Goal: Information Seeking & Learning: Understand process/instructions

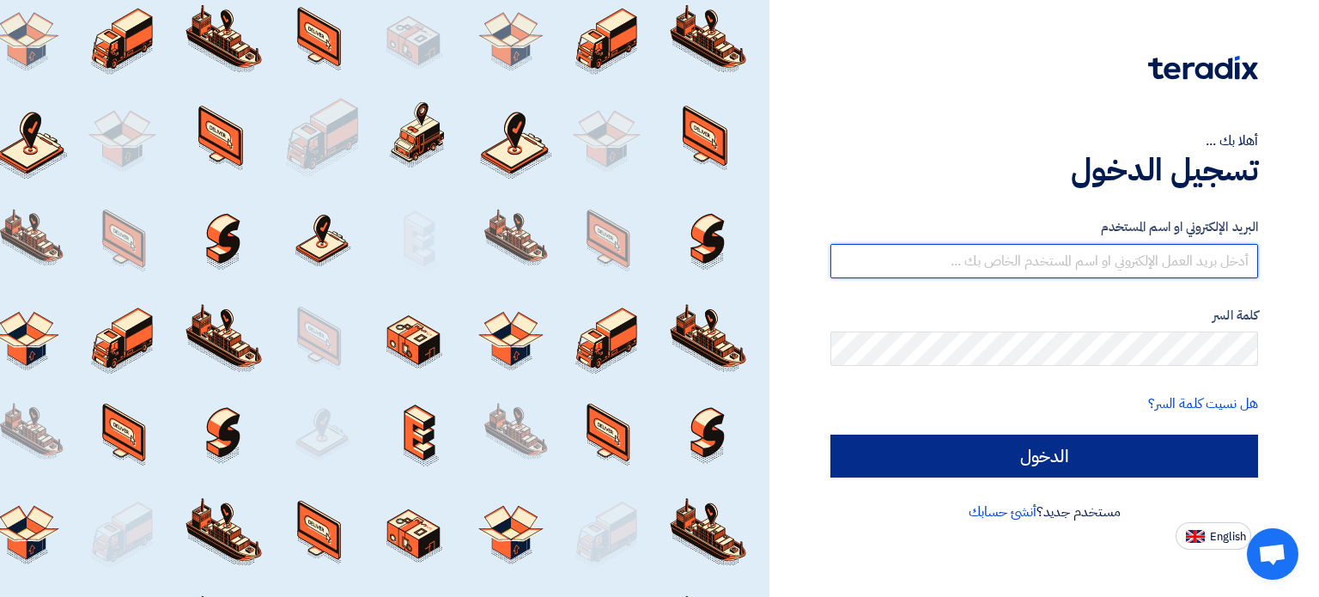
type input "[EMAIL_ADDRESS][DOMAIN_NAME]"
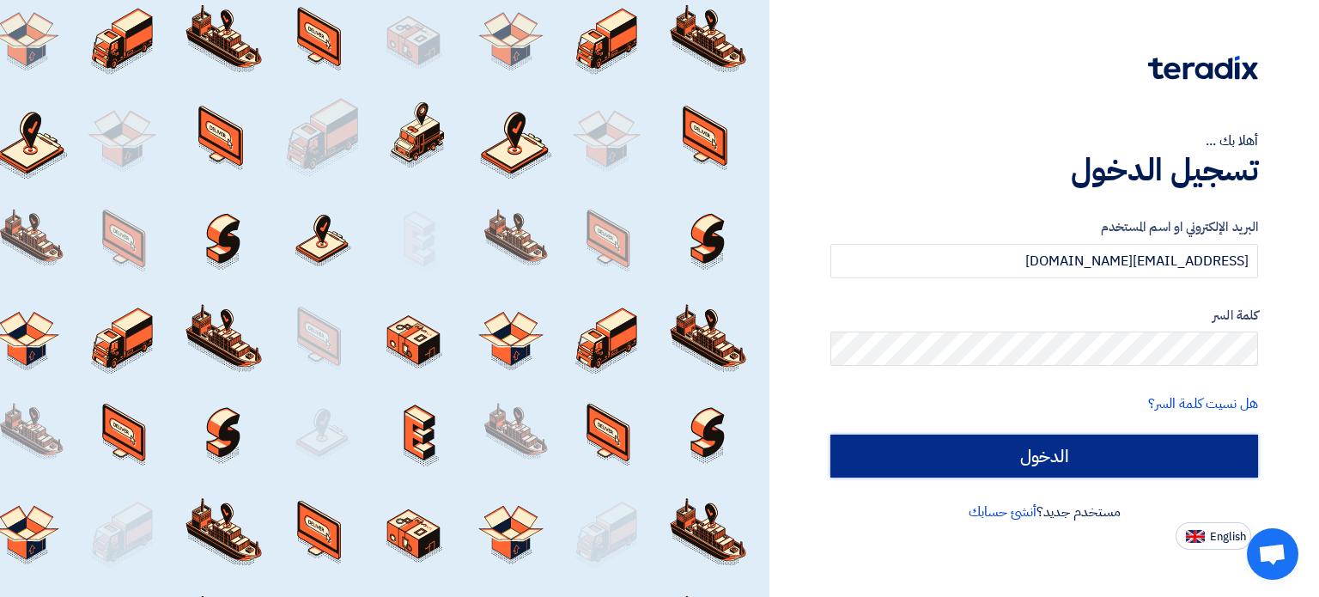
click at [1108, 449] on input "الدخول" at bounding box center [1043, 455] width 427 height 43
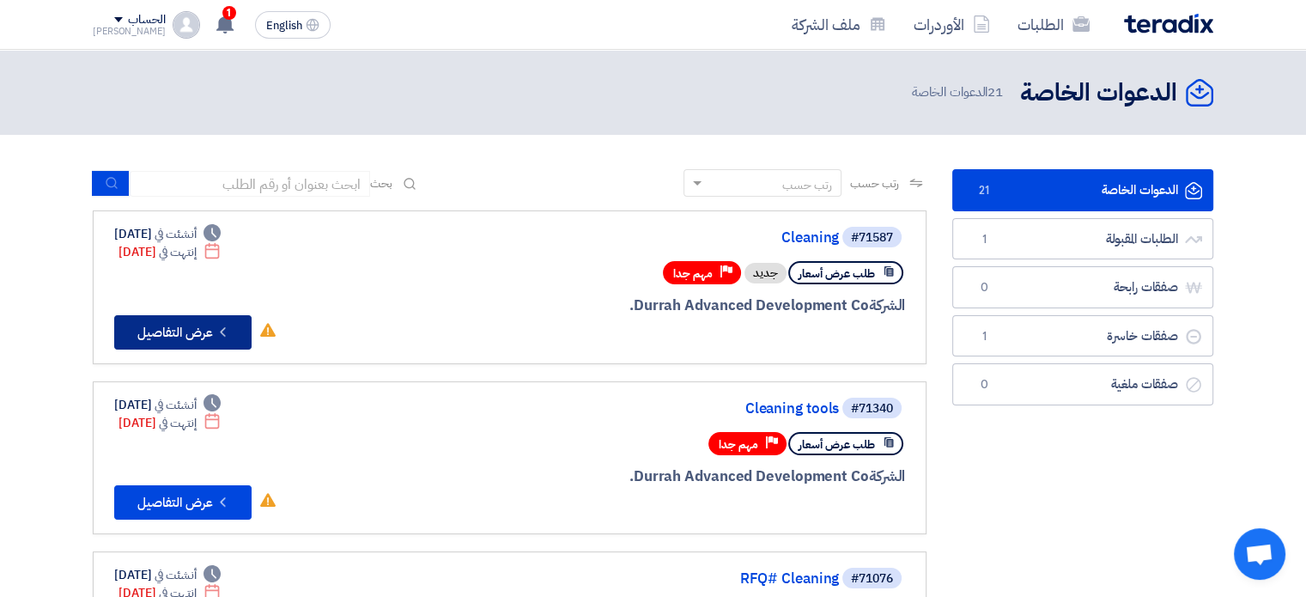
click at [205, 336] on button "Check details عرض التفاصيل" at bounding box center [182, 332] width 137 height 34
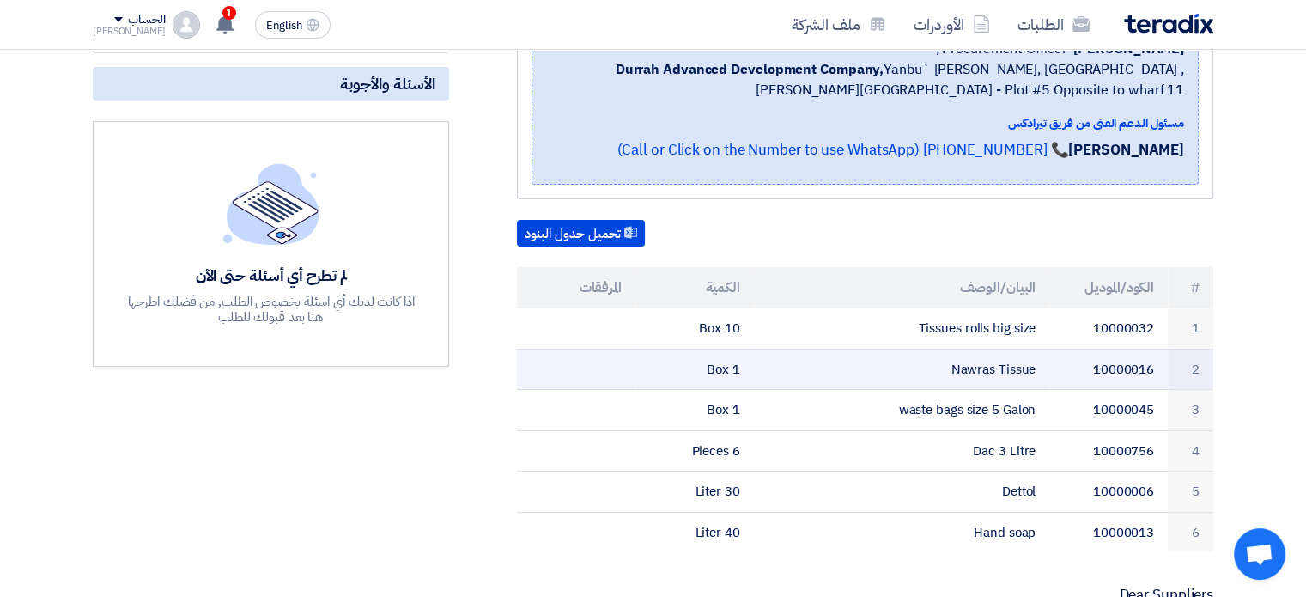
scroll to position [343, 0]
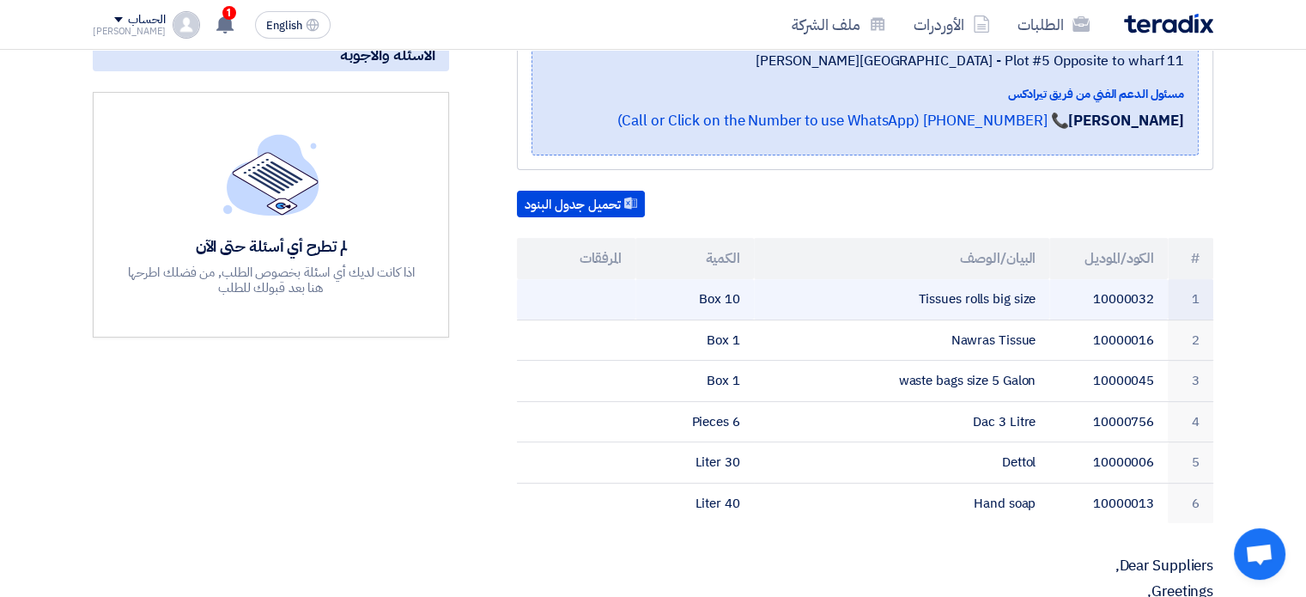
drag, startPoint x: 919, startPoint y: 297, endPoint x: 1036, endPoint y: 295, distance: 117.6
click at [1036, 295] on td "Tissues rolls big size" at bounding box center [902, 299] width 296 height 40
copy td "Tissues rolls big size"
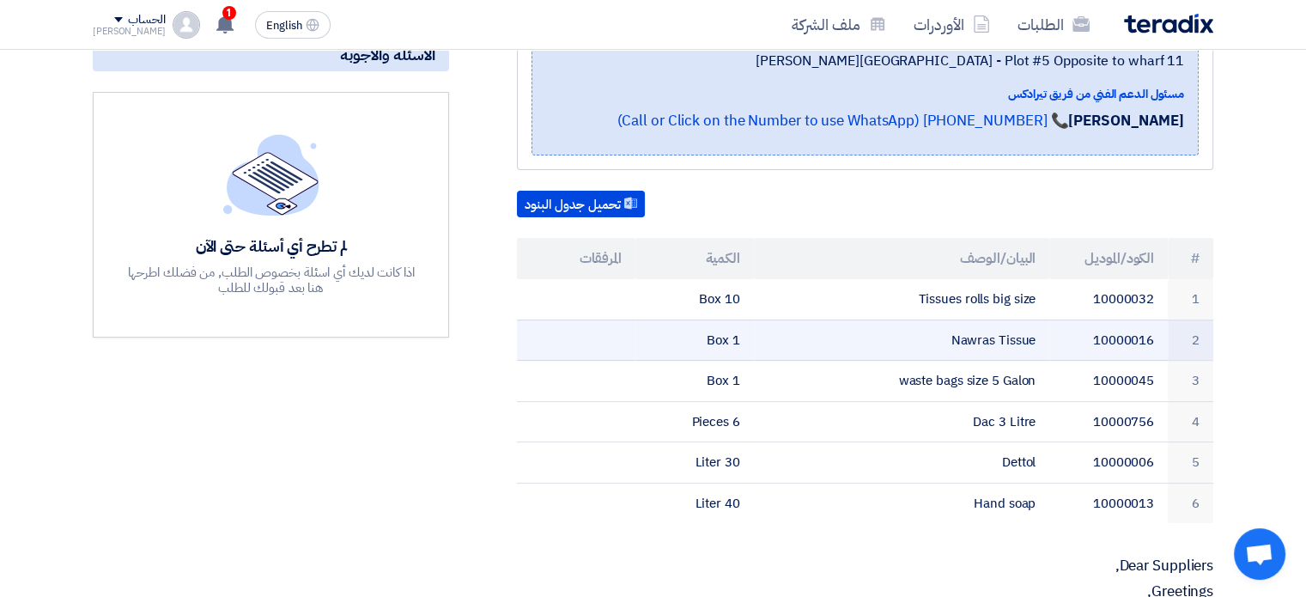
drag, startPoint x: 948, startPoint y: 333, endPoint x: 1040, endPoint y: 343, distance: 92.3
click at [1040, 343] on td "Nawras Tissue" at bounding box center [902, 339] width 296 height 41
copy td "Nawras Tissue"
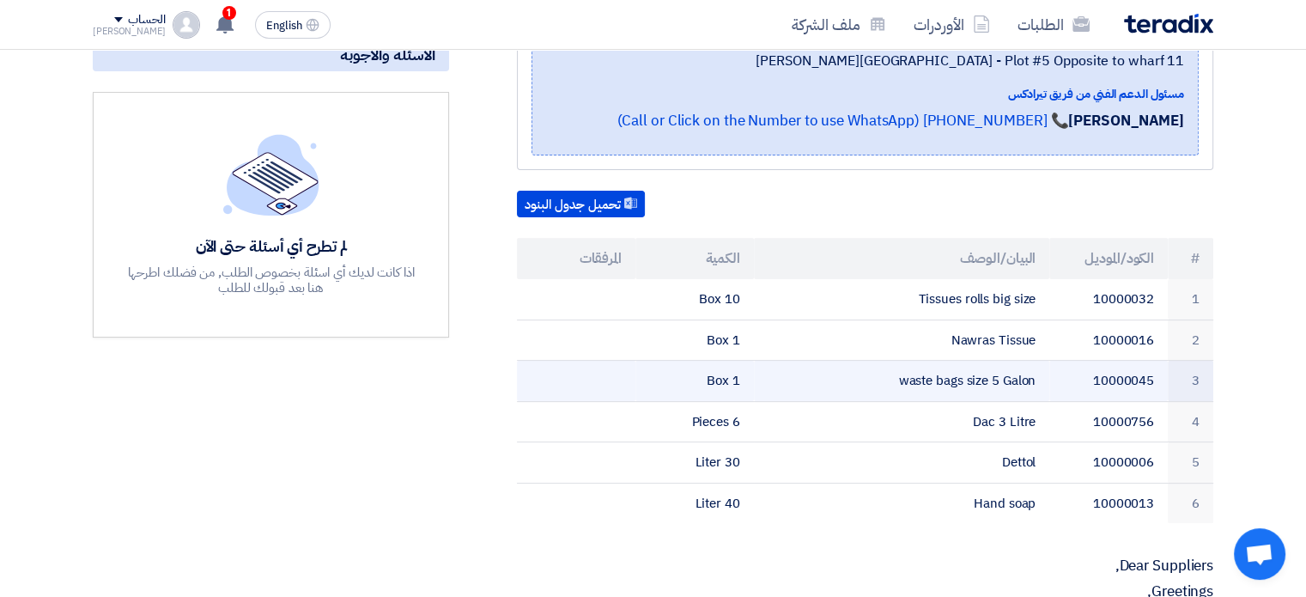
copy td "waste bags size 5 Galon"
drag, startPoint x: 900, startPoint y: 377, endPoint x: 1036, endPoint y: 368, distance: 135.9
click at [1036, 368] on td "waste bags size 5 Galon" at bounding box center [902, 381] width 296 height 41
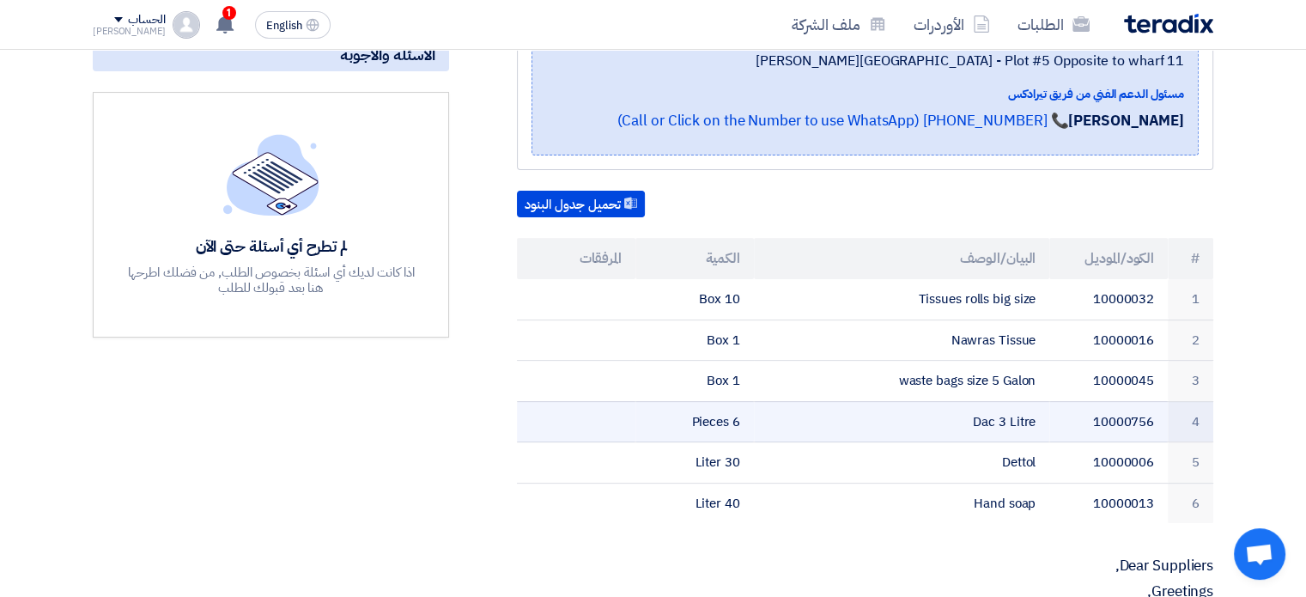
drag, startPoint x: 968, startPoint y: 418, endPoint x: 1040, endPoint y: 421, distance: 71.3
click at [1040, 421] on td "Dac 3 Litre" at bounding box center [902, 421] width 296 height 41
copy td "Dac 3 Litre"
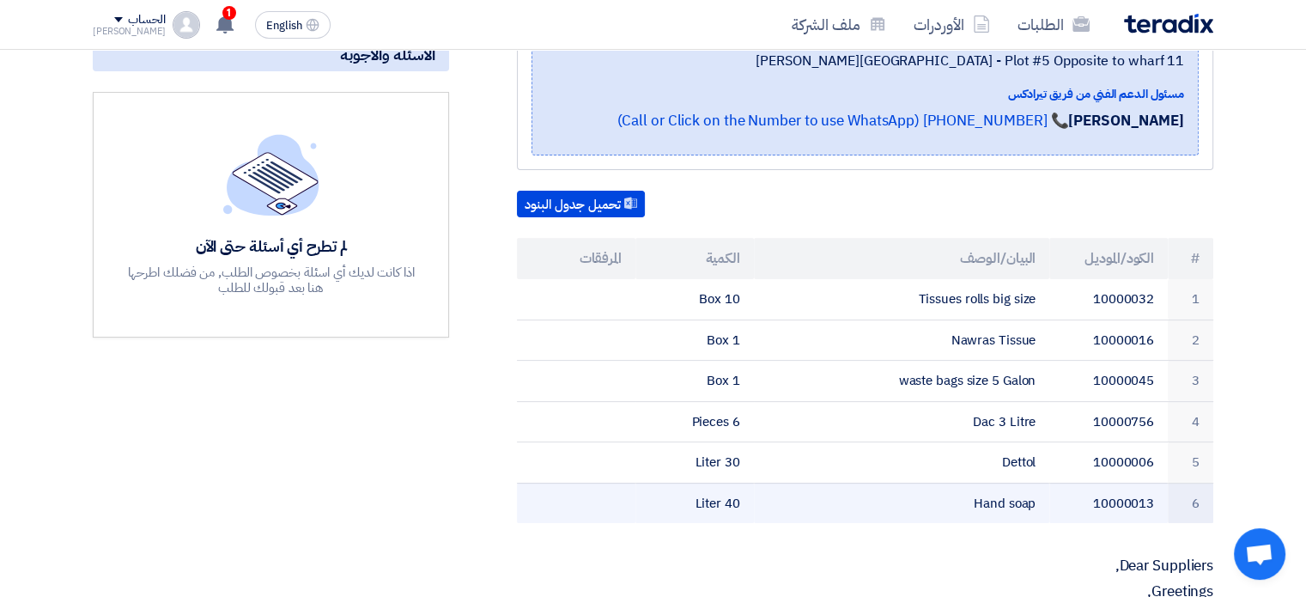
drag, startPoint x: 974, startPoint y: 500, endPoint x: 1041, endPoint y: 500, distance: 67.0
click at [1041, 500] on td "Hand soap" at bounding box center [902, 502] width 296 height 40
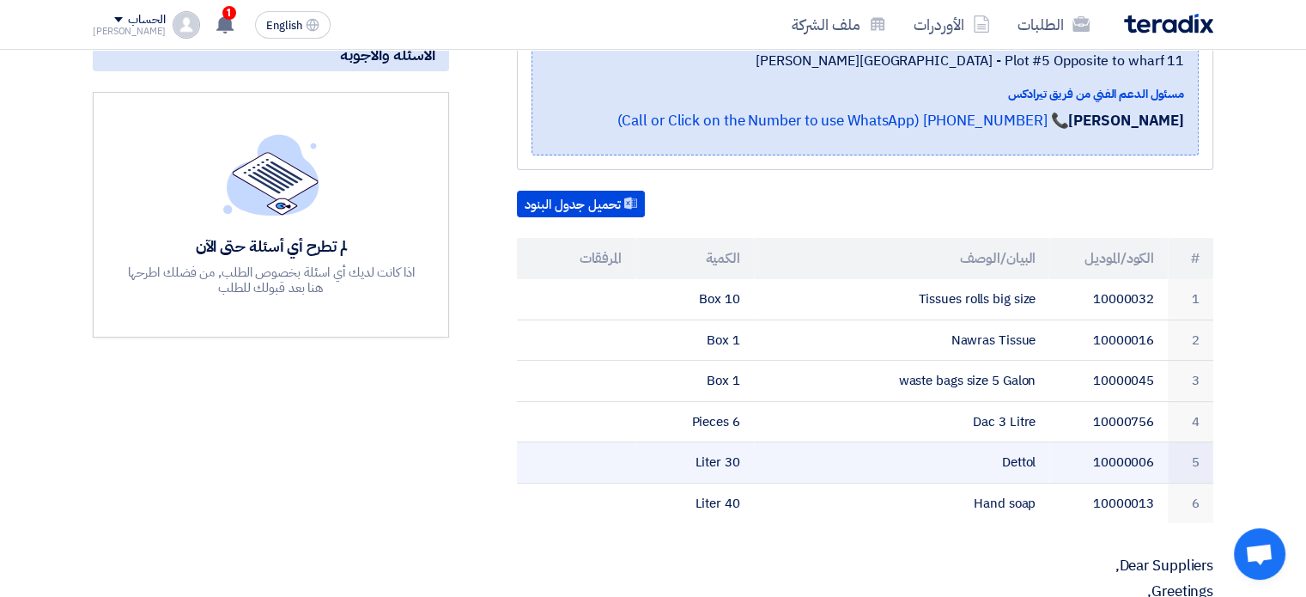
copy td "Hand soap"
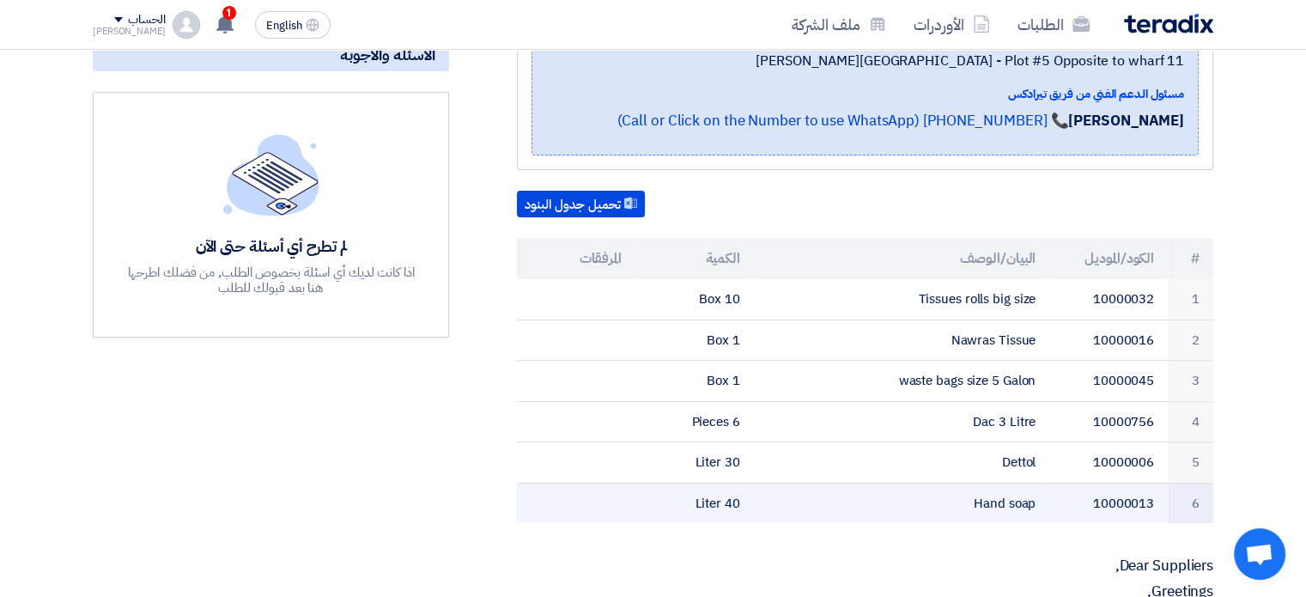
click at [725, 497] on td "40 Liter" at bounding box center [694, 502] width 118 height 40
click at [697, 502] on td "40 Liter" at bounding box center [694, 502] width 118 height 40
drag, startPoint x: 696, startPoint y: 497, endPoint x: 741, endPoint y: 494, distance: 44.7
click at [741, 494] on td "40 Liter" at bounding box center [694, 502] width 118 height 40
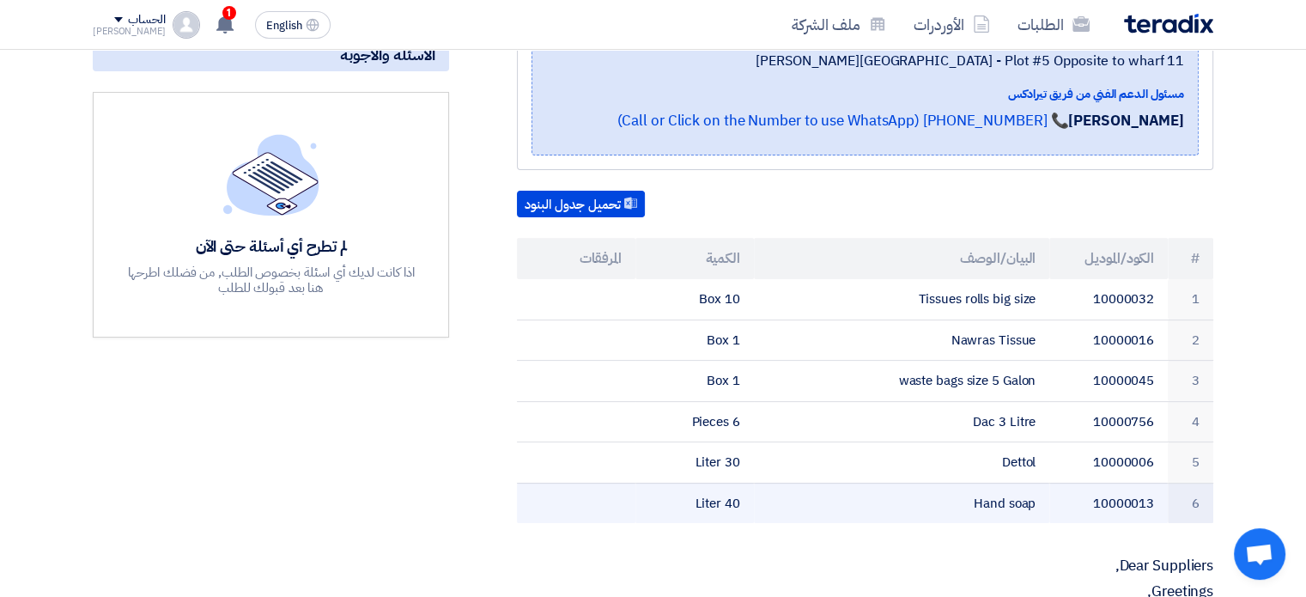
copy td "40 Liter"
click at [591, 494] on td at bounding box center [576, 502] width 118 height 40
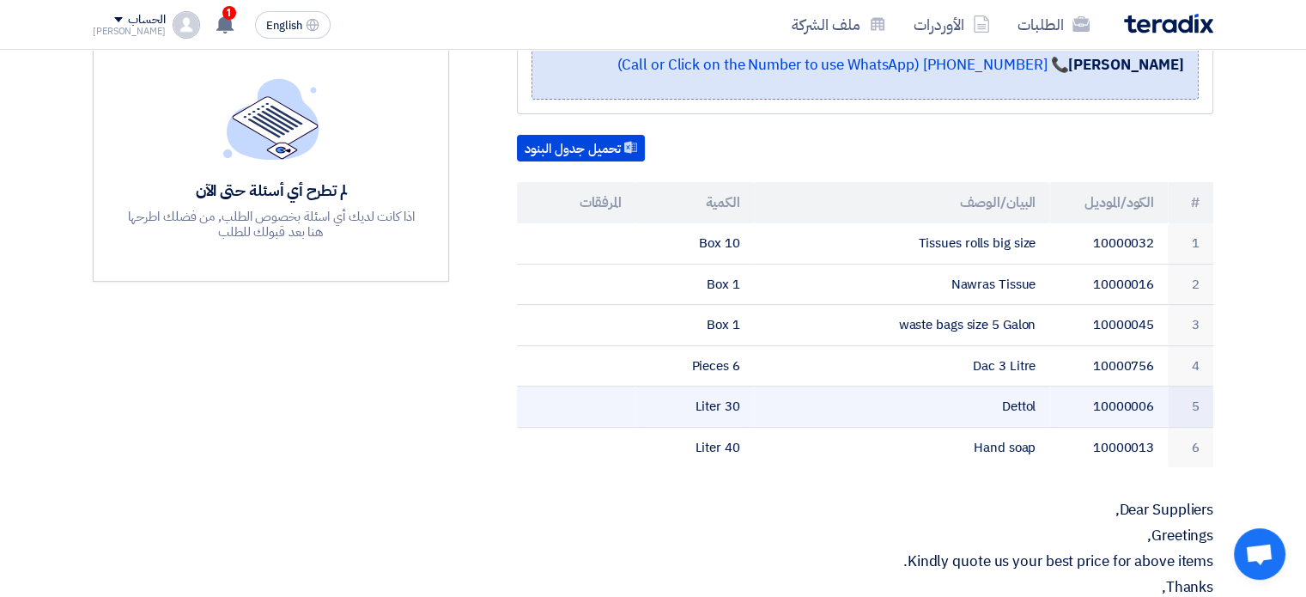
scroll to position [429, 0]
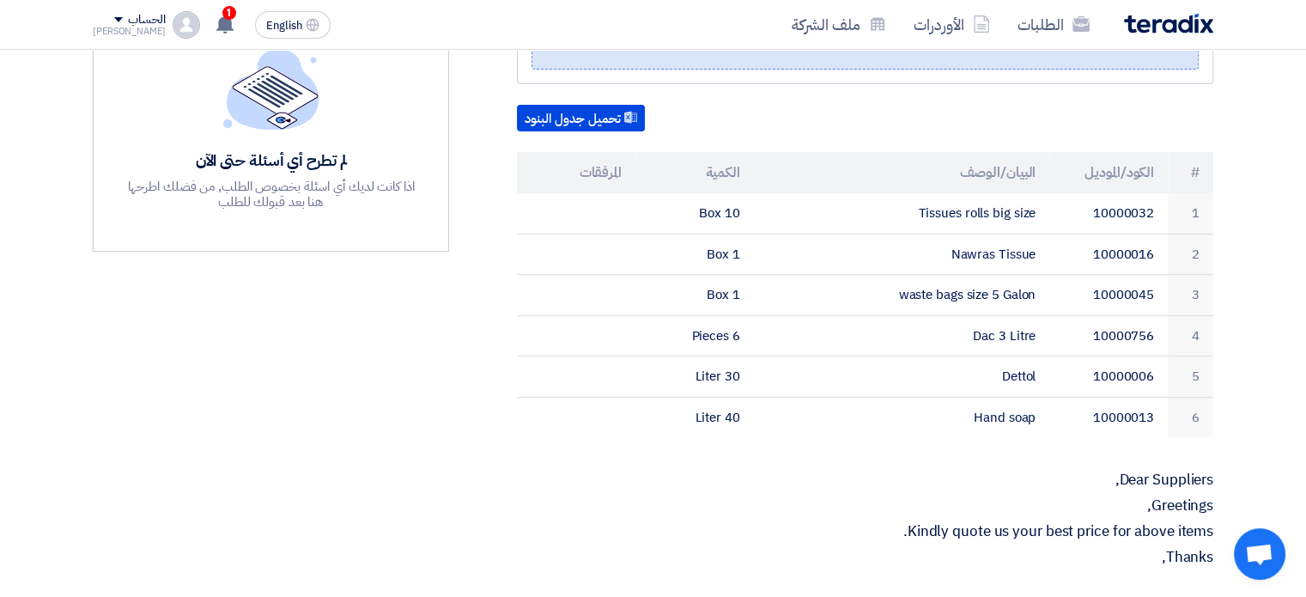
click at [732, 471] on p "Dear Suppliers," at bounding box center [865, 479] width 696 height 17
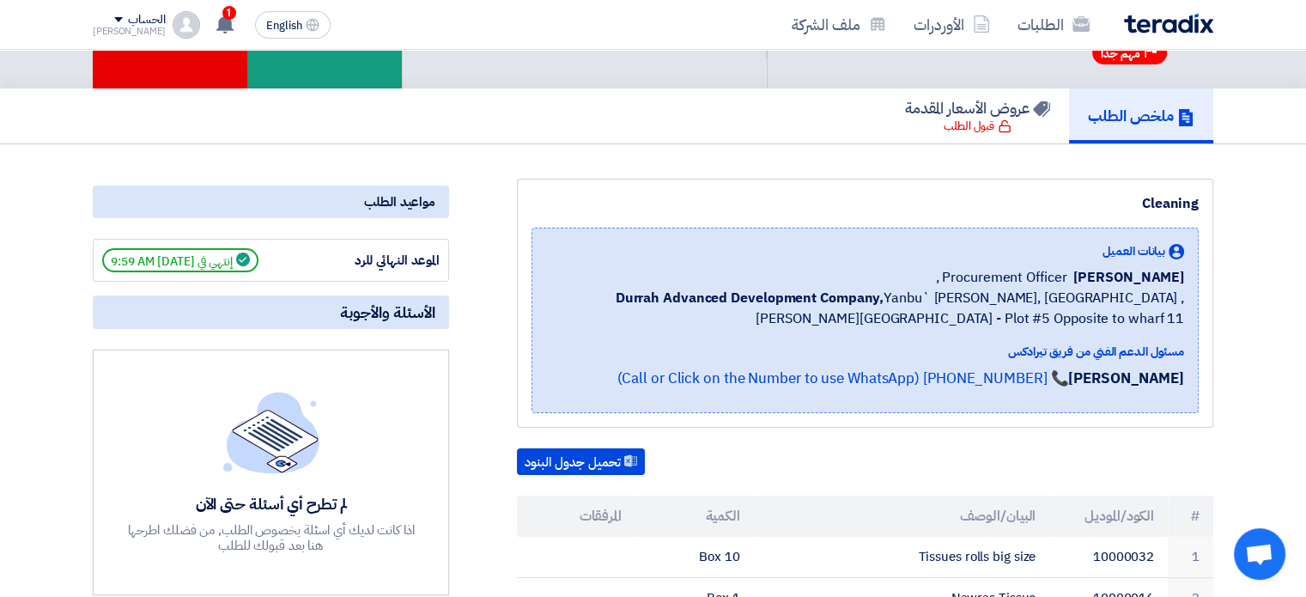
scroll to position [0, 0]
